Goal: Book appointment/travel/reservation

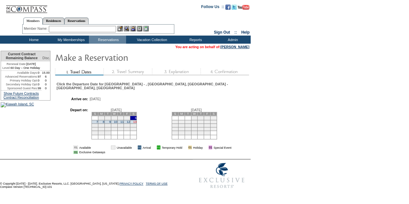
click at [137, 120] on link "13" at bounding box center [134, 121] width 3 height 3
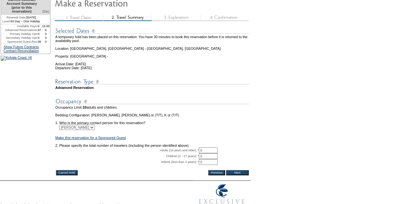
scroll to position [88, 0]
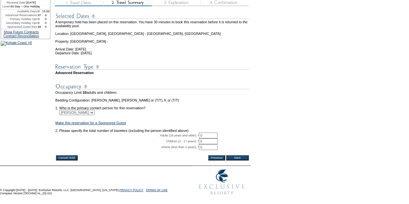
click at [202, 133] on input "0" at bounding box center [208, 136] width 19 height 6
type input "10"
click at [235, 155] on input "Next" at bounding box center [237, 157] width 23 height 5
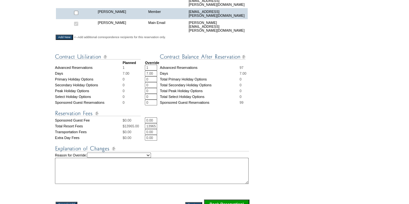
scroll to position [226, 0]
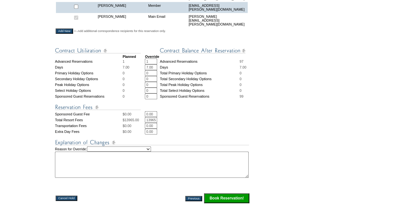
click at [144, 152] on textarea at bounding box center [152, 165] width 194 height 26
click at [143, 147] on select "Creating Continuous Stay Days Rebooked After Cancellation Editing Occupant Expe…" at bounding box center [119, 149] width 64 height 5
select select "1035"
click at [94, 147] on select "Creating Continuous Stay Days Rebooked After Cancellation Editing Occupant Expe…" at bounding box center [119, 149] width 64 height 5
click at [114, 165] on textarea at bounding box center [152, 165] width 194 height 26
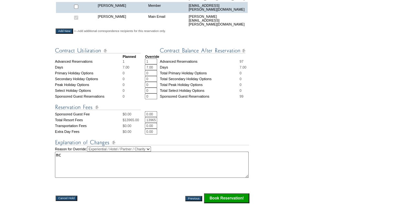
type textarea "mc"
click at [222, 192] on td "Cancel Hold Previous Book Reservation!" at bounding box center [152, 196] width 195 height 16
click at [233, 196] on input "Book Reservation!" at bounding box center [226, 198] width 45 height 10
